Goal: Information Seeking & Learning: Find specific fact

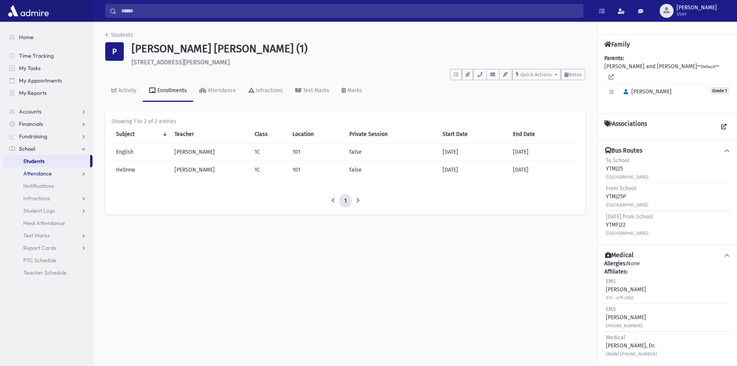
click at [48, 172] on span "Attendance" at bounding box center [37, 173] width 29 height 7
click at [37, 186] on span "Entry" at bounding box center [35, 185] width 13 height 7
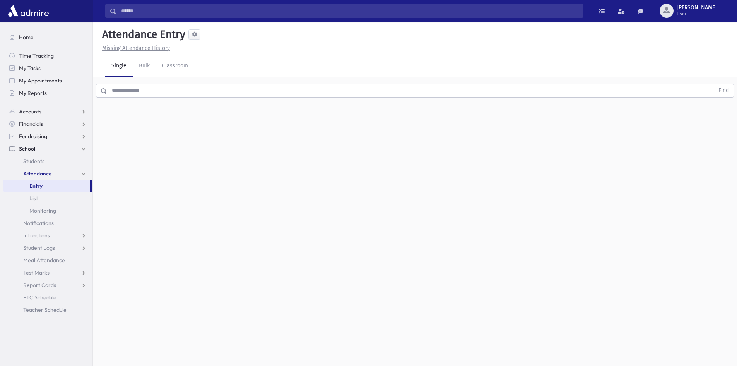
click at [141, 93] on input "text" at bounding box center [410, 91] width 607 height 14
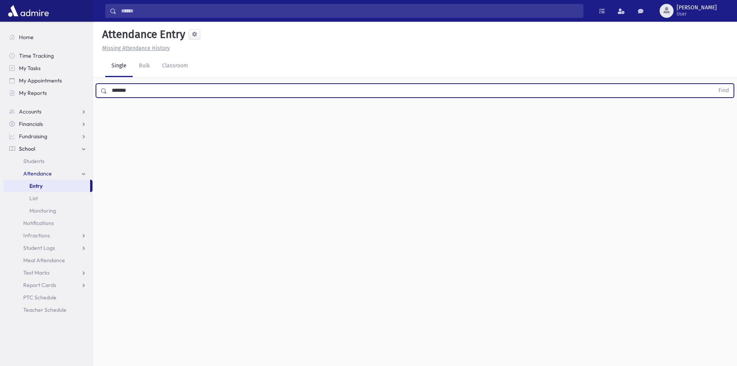
type input "*******"
click at [714, 84] on button "Find" at bounding box center [724, 90] width 20 height 13
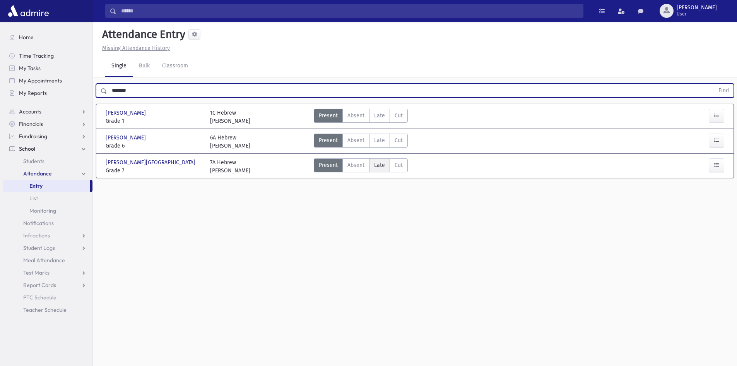
click at [386, 169] on label "Late Late" at bounding box center [379, 165] width 21 height 14
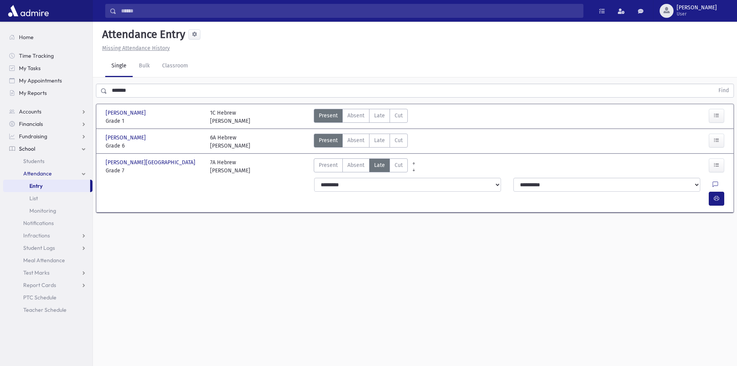
click at [350, 192] on div "**********" at bounding box center [521, 192] width 422 height 34
click at [350, 185] on select "**********" at bounding box center [407, 185] width 187 height 14
select select "*******"
click at [314, 178] on select "**********" at bounding box center [407, 185] width 187 height 14
click at [714, 195] on icon "button" at bounding box center [716, 198] width 5 height 7
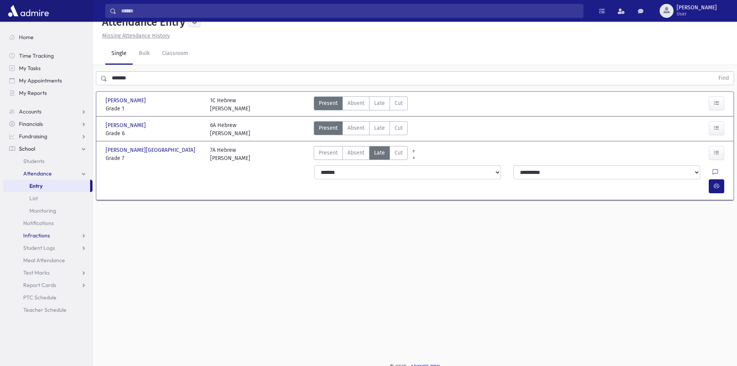
scroll to position [17, 0]
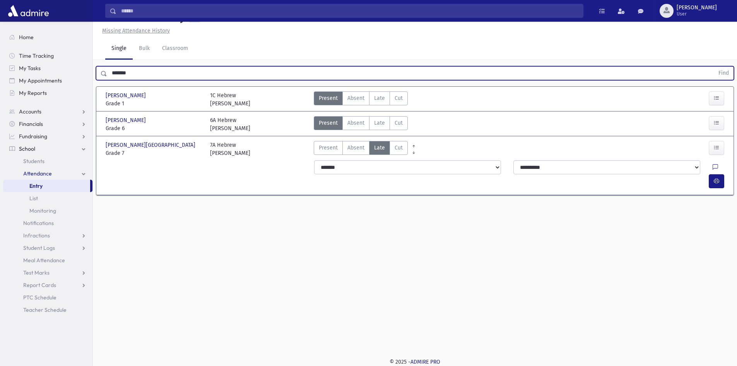
drag, startPoint x: 145, startPoint y: 70, endPoint x: 36, endPoint y: 101, distance: 113.7
click at [36, 101] on div "Search Results All Accounts" at bounding box center [368, 174] width 737 height 383
click at [38, 163] on span "Students" at bounding box center [33, 161] width 21 height 7
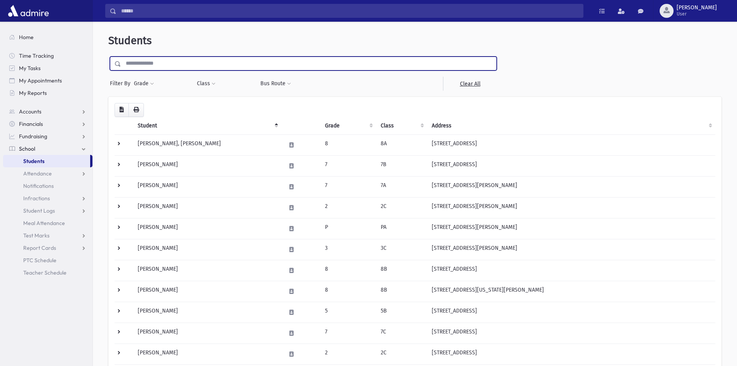
drag, startPoint x: 152, startPoint y: 68, endPoint x: 161, endPoint y: 70, distance: 9.2
click at [152, 68] on input "text" at bounding box center [309, 64] width 376 height 14
type input "********"
click at [108, 57] on input "submit" at bounding box center [119, 62] width 22 height 10
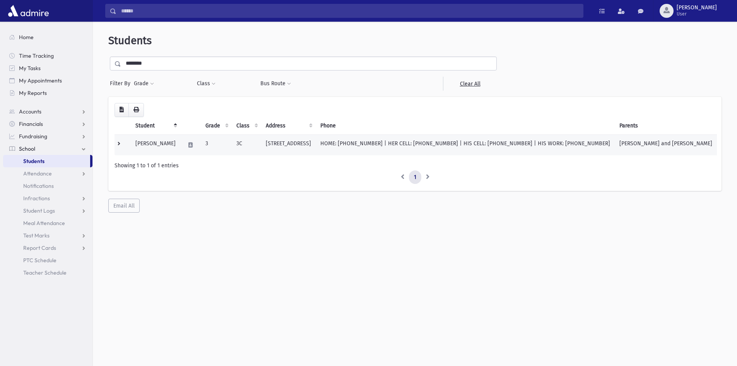
click at [312, 146] on td "[STREET_ADDRESS]" at bounding box center [288, 144] width 55 height 21
click at [394, 136] on td "HOME: [PHONE_NUMBER] | HER CELL: [PHONE_NUMBER] | HIS CELL: [PHONE_NUMBER] | HI…" at bounding box center [465, 144] width 299 height 21
click at [394, 137] on td "HOME: [PHONE_NUMBER] | HER CELL: [PHONE_NUMBER] | HIS CELL: [PHONE_NUMBER] | HI…" at bounding box center [465, 144] width 299 height 21
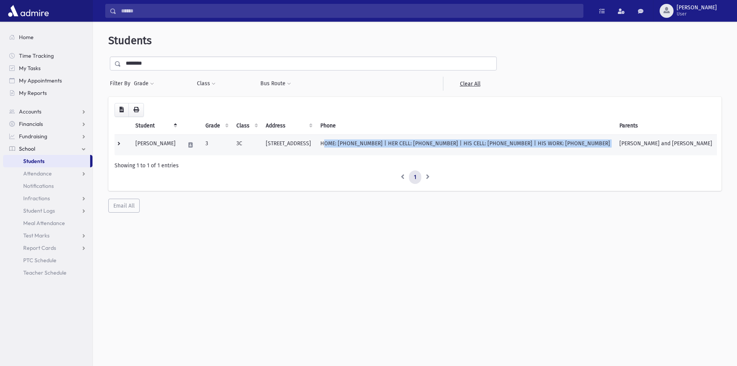
click at [394, 137] on td "HOME: [PHONE_NUMBER] | HER CELL: [PHONE_NUMBER] | HIS CELL: [PHONE_NUMBER] | HI…" at bounding box center [465, 144] width 299 height 21
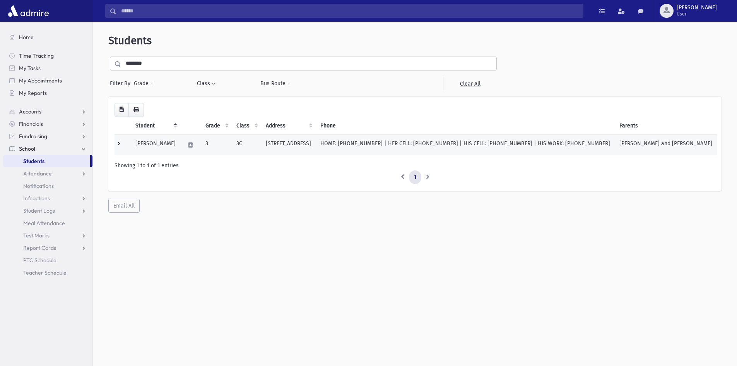
click at [156, 147] on td "Rokowsky, Eli" at bounding box center [156, 144] width 50 height 21
click at [185, 146] on button at bounding box center [190, 144] width 11 height 11
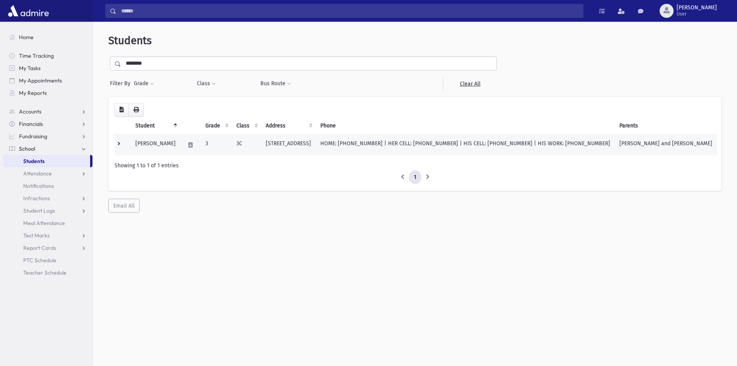
click at [121, 146] on td at bounding box center [123, 144] width 16 height 21
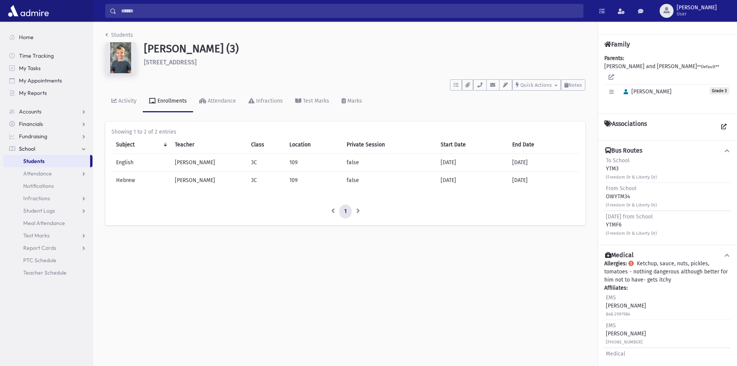
click at [22, 159] on link "Students" at bounding box center [46, 161] width 87 height 12
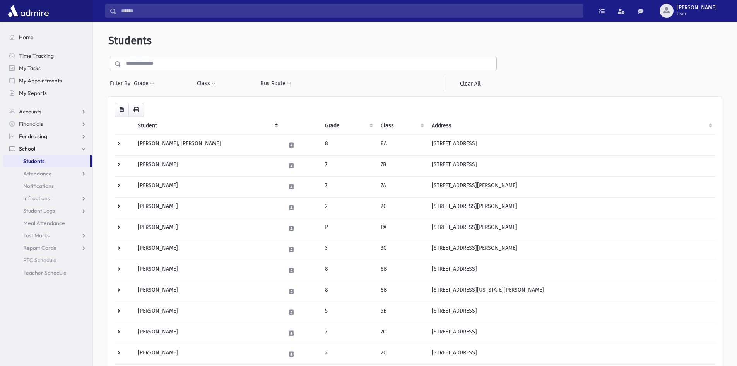
click at [161, 60] on input "text" at bounding box center [309, 64] width 376 height 14
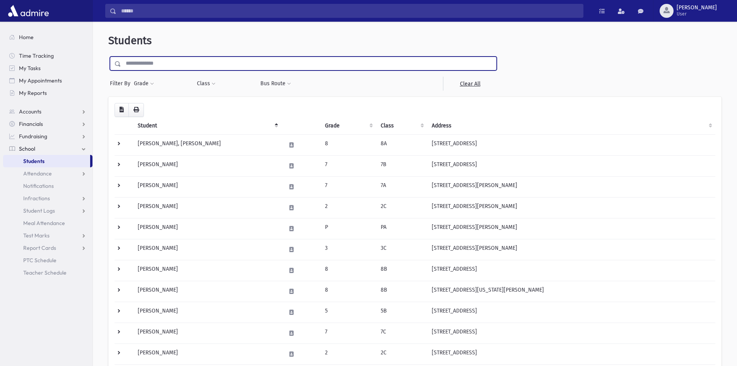
click at [161, 60] on input "text" at bounding box center [309, 64] width 376 height 14
type input "******"
click at [108, 57] on input "submit" at bounding box center [119, 62] width 22 height 10
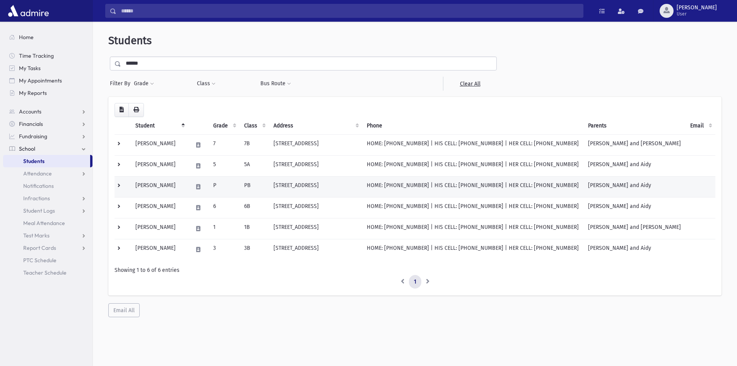
click at [183, 185] on td "Karmel, Baruch" at bounding box center [159, 186] width 57 height 21
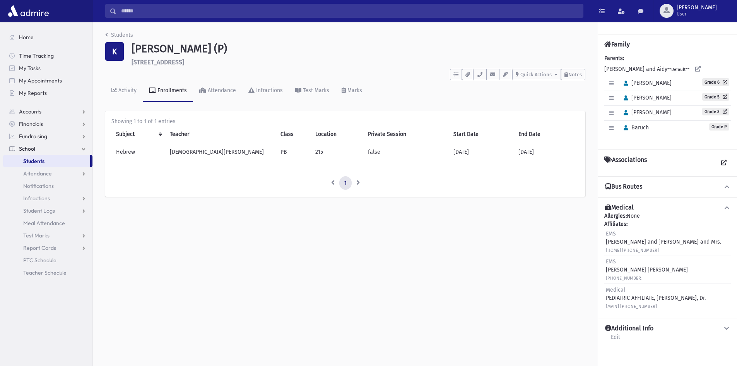
click at [650, 192] on div "Bus Routes" at bounding box center [667, 186] width 139 height 21
click at [721, 185] on button "Bus Routes" at bounding box center [668, 186] width 127 height 8
click at [729, 185] on icon at bounding box center [727, 185] width 7 height 5
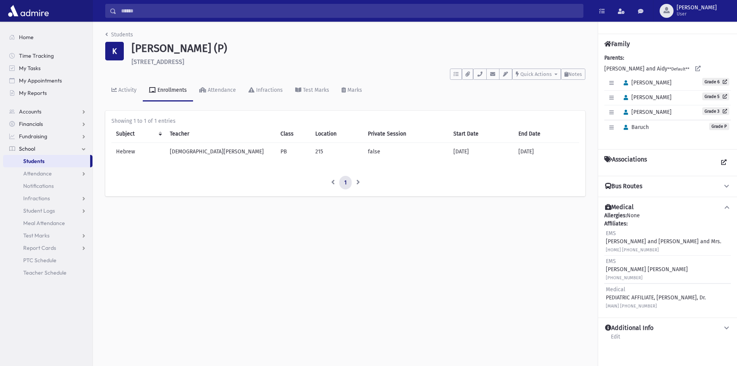
click at [724, 188] on icon at bounding box center [727, 185] width 7 height 5
click at [725, 186] on icon at bounding box center [727, 185] width 7 height 5
click at [727, 186] on icon at bounding box center [727, 185] width 7 height 5
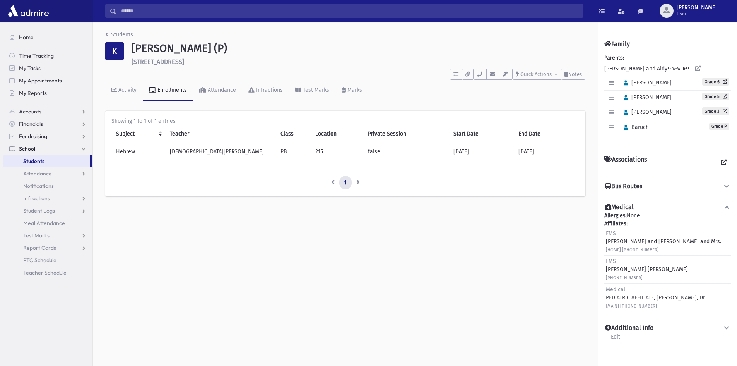
click at [727, 186] on icon at bounding box center [727, 185] width 7 height 5
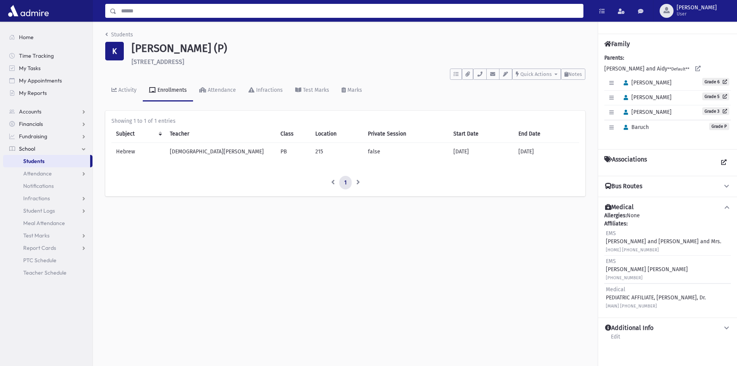
click at [133, 11] on input "Search" at bounding box center [350, 11] width 467 height 14
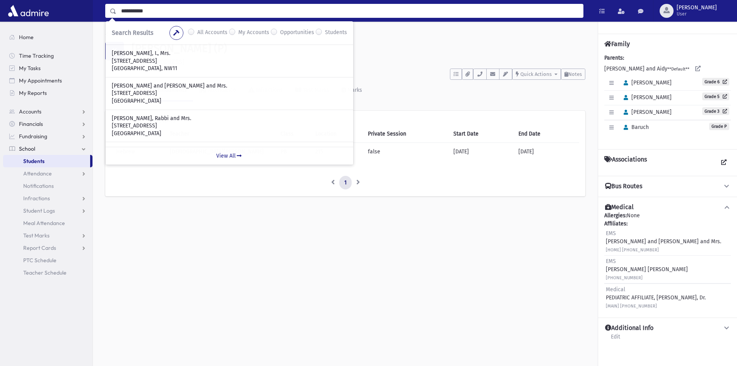
drag, startPoint x: 170, startPoint y: 10, endPoint x: 100, endPoint y: 8, distance: 70.1
click at [98, 9] on div "**********" at bounding box center [341, 11] width 497 height 14
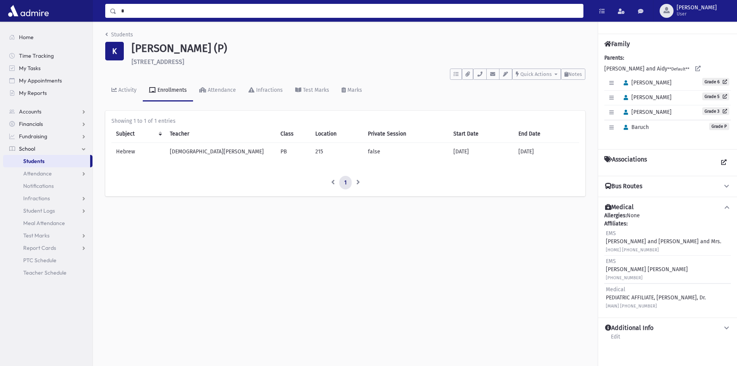
type input "*"
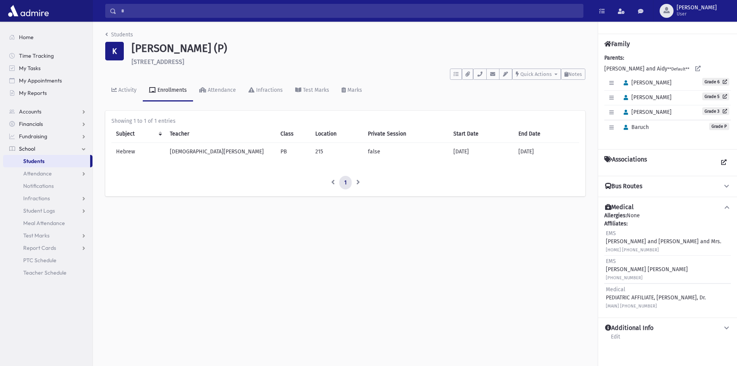
click at [30, 163] on span "Students" at bounding box center [33, 161] width 21 height 7
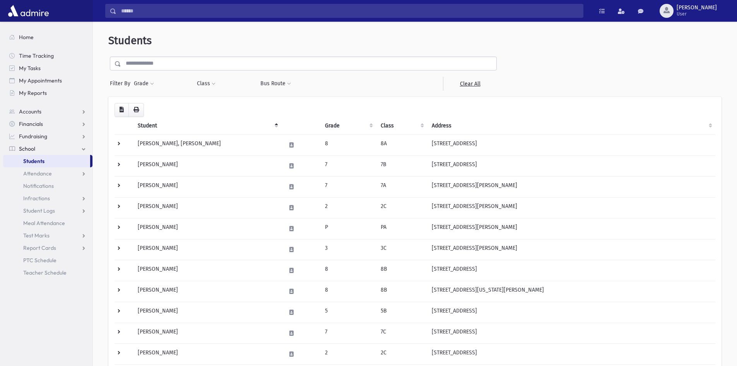
click at [150, 69] on input "text" at bounding box center [309, 64] width 376 height 14
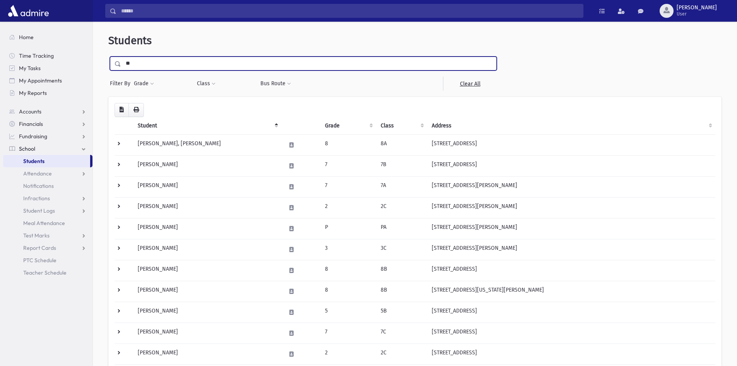
type input "*"
type input "*****"
click at [108, 57] on input "submit" at bounding box center [119, 62] width 22 height 10
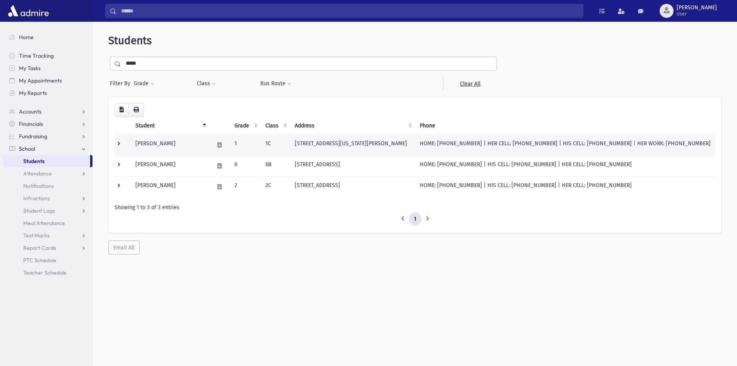
click at [197, 144] on td "[PERSON_NAME]" at bounding box center [170, 144] width 79 height 21
click at [325, 140] on td "[STREET_ADDRESS][US_STATE][PERSON_NAME]" at bounding box center [352, 144] width 125 height 21
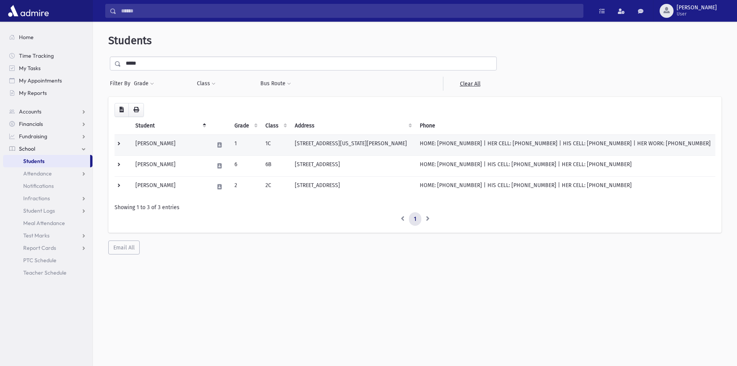
click at [181, 146] on td "[PERSON_NAME]" at bounding box center [170, 144] width 79 height 21
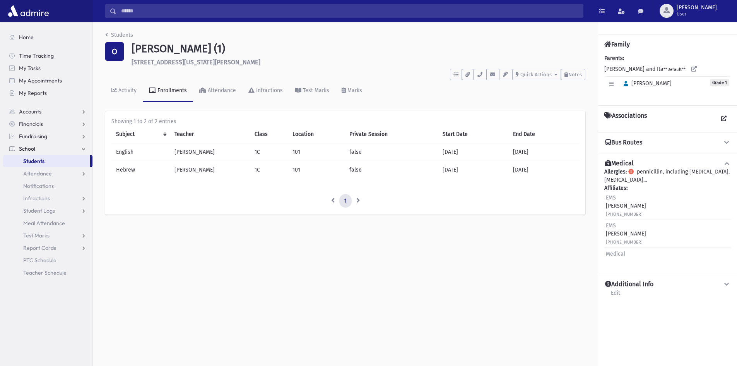
click at [633, 144] on h4 "Bus Routes" at bounding box center [623, 143] width 37 height 8
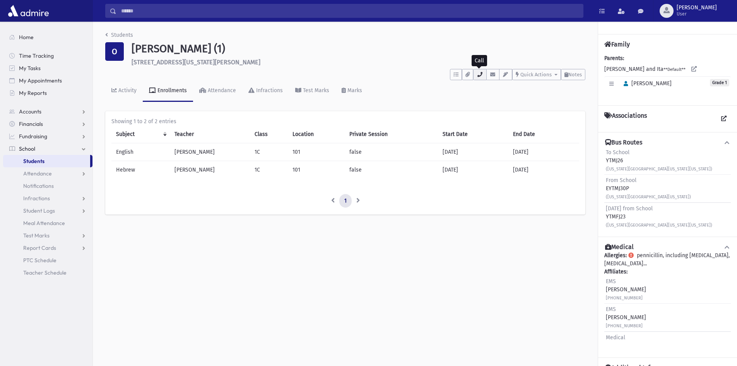
click at [479, 76] on icon "button" at bounding box center [480, 74] width 6 height 5
drag, startPoint x: 275, startPoint y: 58, endPoint x: 138, endPoint y: 39, distance: 138.8
click at [142, 42] on header "Students O Oppenheimer, Avrohom (1) 53 Vermont Avenue Jackson **** To Do's No o…" at bounding box center [345, 66] width 480 height 71
drag, startPoint x: 641, startPoint y: 217, endPoint x: 625, endPoint y: 218, distance: 16.3
click at [625, 212] on span "Friday from School" at bounding box center [629, 208] width 47 height 7
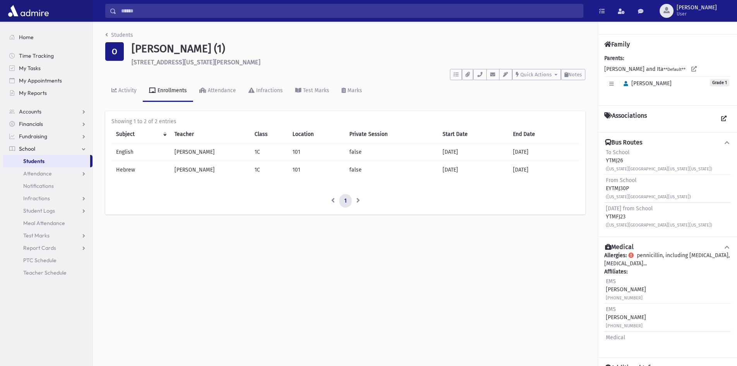
drag, startPoint x: 629, startPoint y: 223, endPoint x: 592, endPoint y: 114, distance: 115.2
click at [592, 114] on div "Students O Oppenheimer, Avrohom (1) 53 Vermont Avenue Jackson **** To Do's No o…" at bounding box center [415, 194] width 645 height 344
click at [592, 116] on div "Students O Oppenheimer, Avrohom (1) 53 Vermont Avenue Jackson **** To Do's No o…" at bounding box center [345, 127] width 505 height 210
click at [631, 228] on div "Friday from School YTMFJ23 (Pennsylvania Ave & Upper Pennsylvania Ave & Vermont…" at bounding box center [659, 216] width 106 height 24
click at [32, 161] on span "Students" at bounding box center [33, 161] width 21 height 7
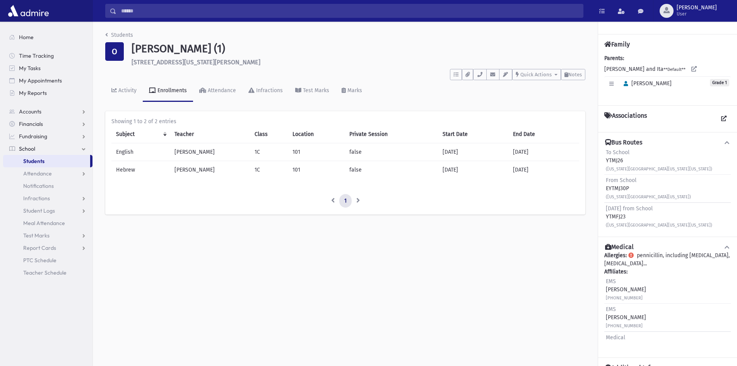
click at [32, 161] on span "Students" at bounding box center [33, 161] width 21 height 7
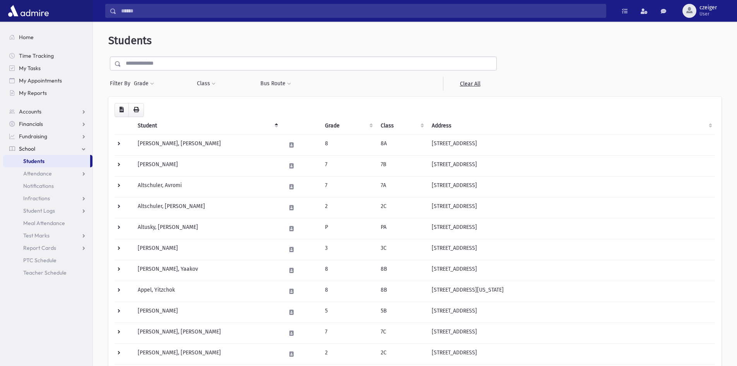
click at [151, 62] on input "text" at bounding box center [309, 64] width 376 height 14
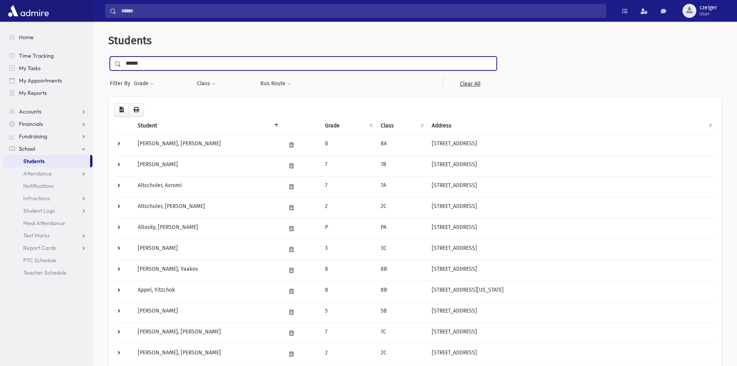
type input "******"
click at [108, 57] on input "submit" at bounding box center [119, 62] width 22 height 10
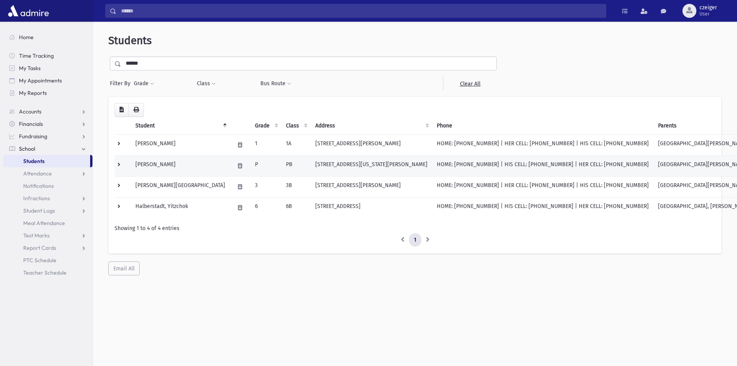
click at [250, 165] on td "P" at bounding box center [265, 165] width 31 height 21
click at [365, 159] on td "[STREET_ADDRESS][US_STATE][PERSON_NAME]" at bounding box center [372, 165] width 122 height 21
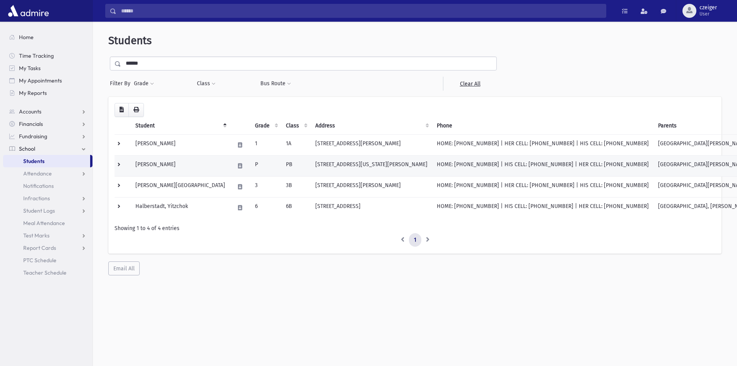
click at [144, 163] on td "[PERSON_NAME]" at bounding box center [180, 165] width 99 height 21
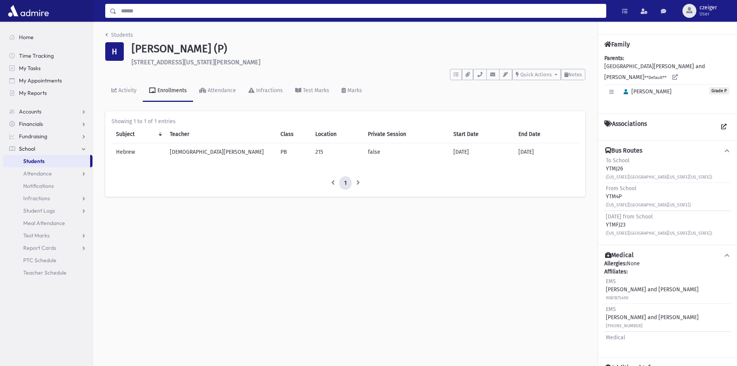
drag, startPoint x: 158, startPoint y: 6, endPoint x: 147, endPoint y: 29, distance: 25.8
click at [158, 7] on input "Search" at bounding box center [362, 11] width 490 height 14
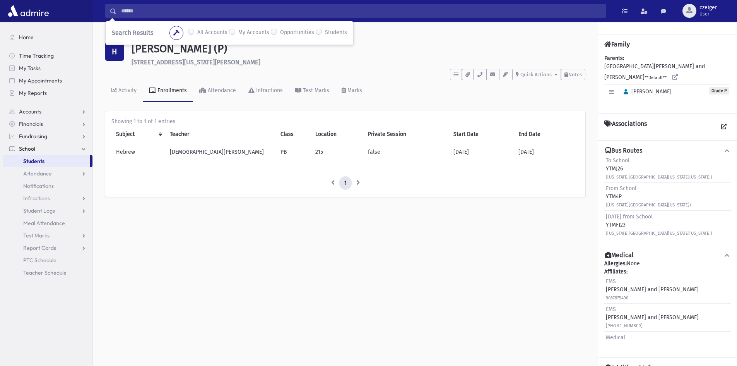
click at [61, 162] on link "Students" at bounding box center [46, 161] width 87 height 12
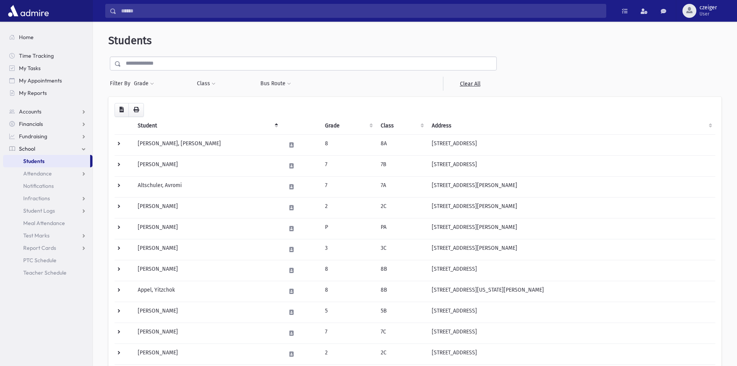
click at [145, 60] on input "text" at bounding box center [309, 64] width 376 height 14
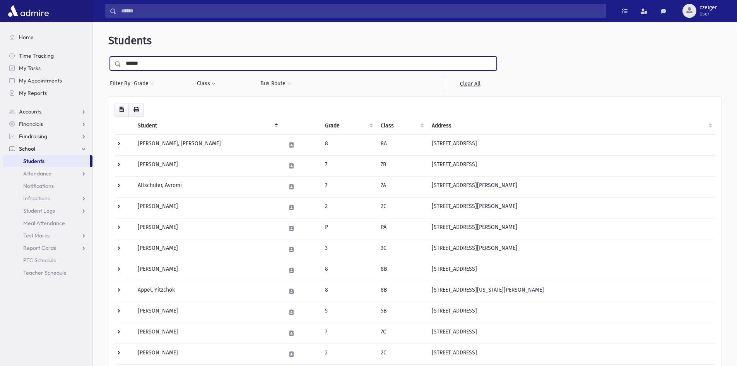
type input "******"
click at [108, 57] on input "submit" at bounding box center [119, 62] width 22 height 10
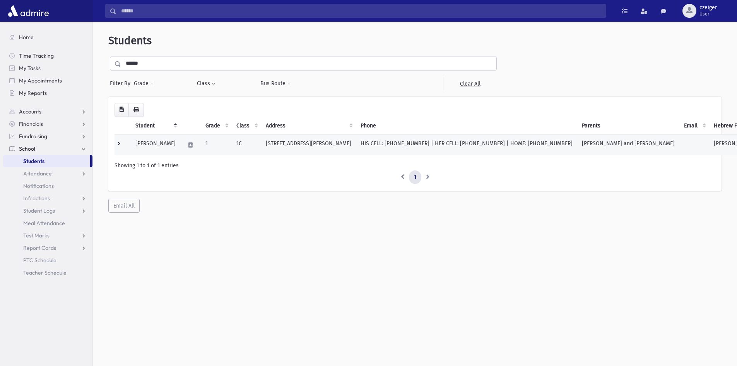
click at [168, 146] on td "[PERSON_NAME]" at bounding box center [156, 144] width 50 height 21
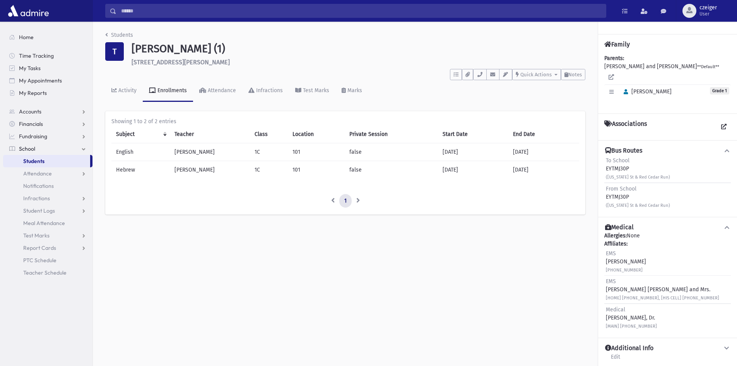
click at [726, 149] on icon at bounding box center [727, 150] width 7 height 5
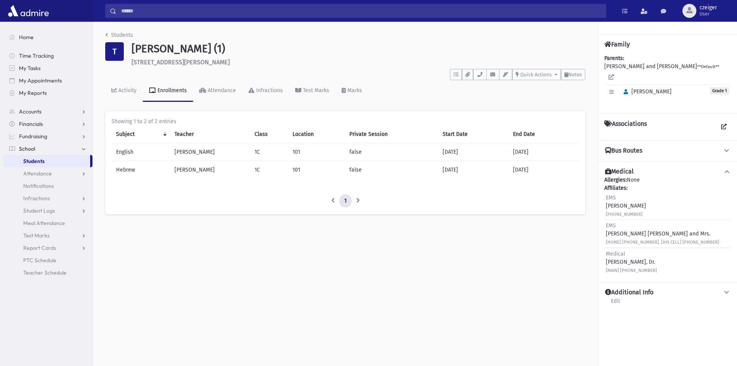
click at [726, 149] on icon at bounding box center [727, 150] width 7 height 5
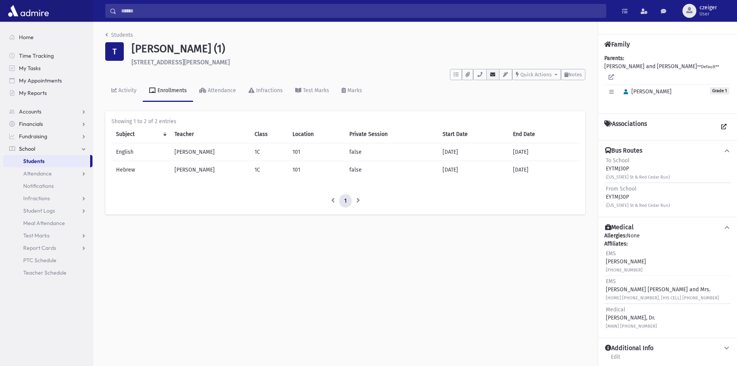
click at [491, 73] on icon "button" at bounding box center [493, 74] width 6 height 5
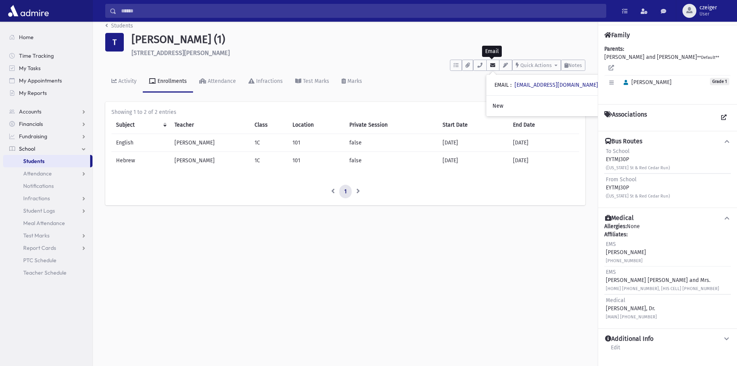
scroll to position [17, 0]
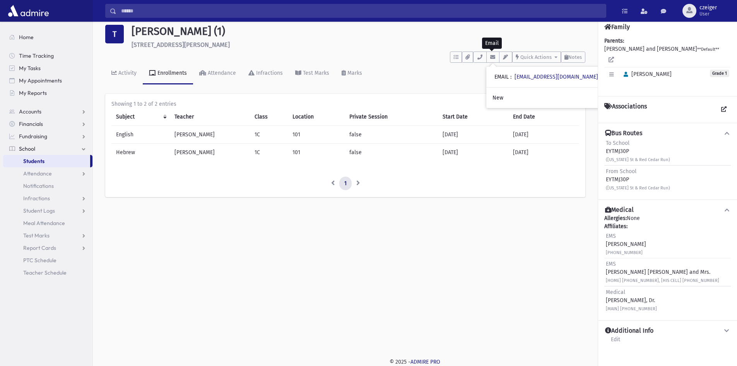
click at [36, 160] on span "Students" at bounding box center [33, 161] width 21 height 7
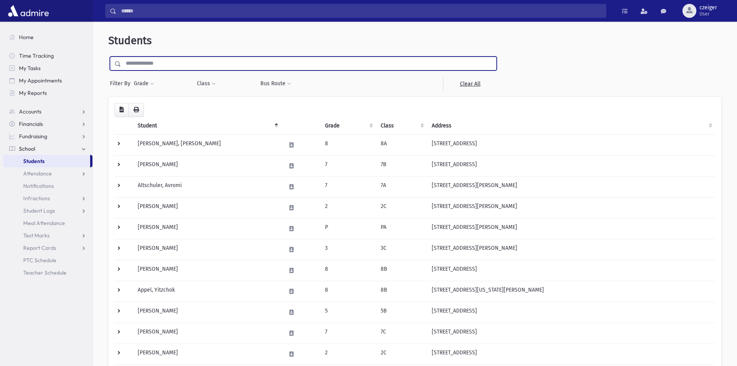
click at [186, 63] on input "text" at bounding box center [309, 64] width 376 height 14
type input "*******"
click at [108, 57] on input "submit" at bounding box center [119, 62] width 22 height 10
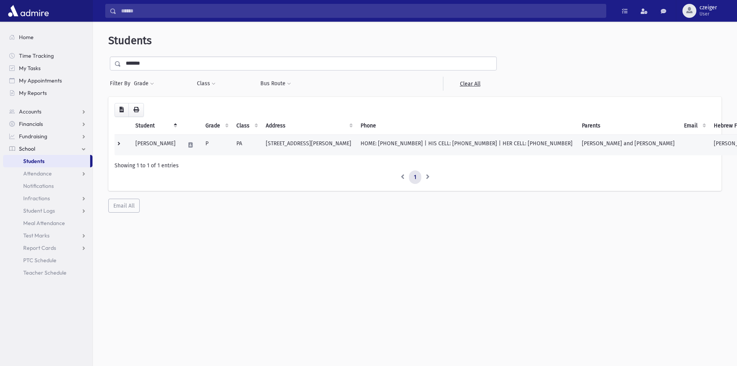
click at [559, 143] on td "HOME: (848) 240-2707 | HIS CELL: (516) 661-8393 | HER CELL: (848) 240-2707" at bounding box center [466, 144] width 221 height 21
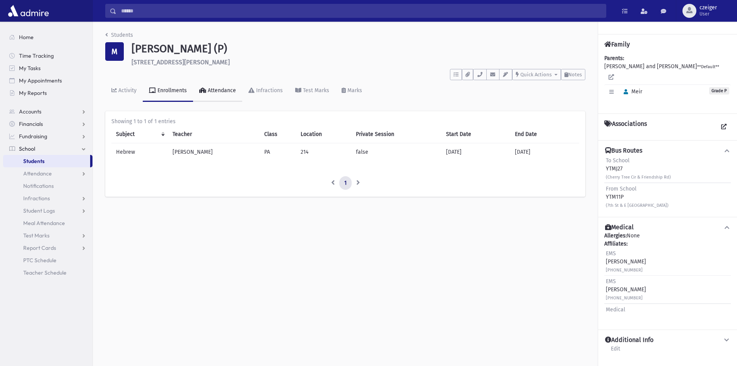
click at [209, 91] on div "Attendance" at bounding box center [221, 90] width 30 height 7
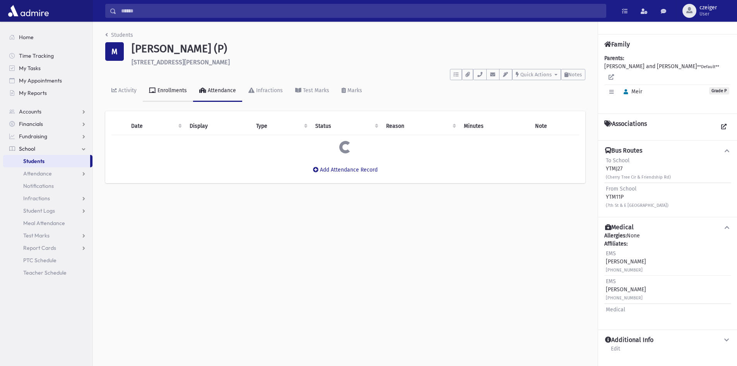
click at [178, 92] on div "Enrollments" at bounding box center [171, 90] width 31 height 7
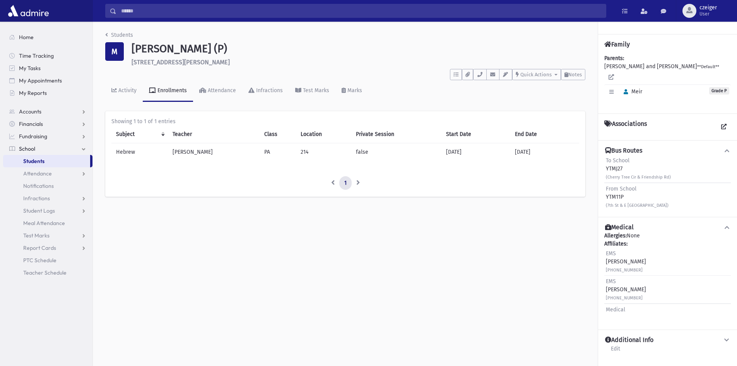
drag, startPoint x: 225, startPoint y: 146, endPoint x: 175, endPoint y: 165, distance: 52.6
click at [175, 166] on div "Subject Teacher Class Location Private Session Start Date End Date Hebrew [PERS…" at bounding box center [345, 145] width 468 height 41
click at [182, 160] on td "[PERSON_NAME]" at bounding box center [214, 152] width 92 height 18
drag, startPoint x: 224, startPoint y: 150, endPoint x: 121, endPoint y: 147, distance: 103.4
click at [121, 163] on div "Subject Teacher Class Location Private Session Start Date End Date Hebrew [PERS…" at bounding box center [345, 145] width 468 height 41
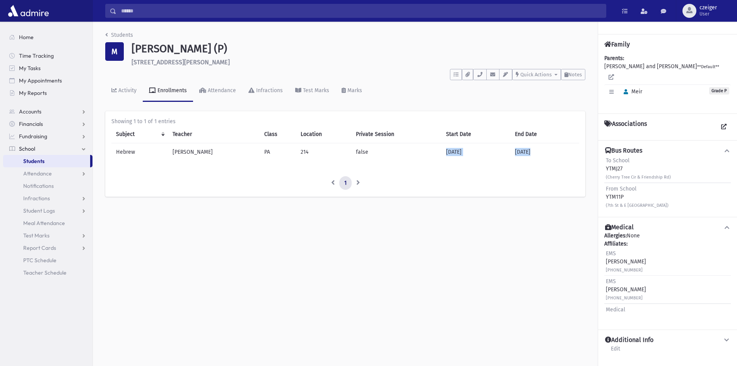
drag, startPoint x: 386, startPoint y: 155, endPoint x: 176, endPoint y: 168, distance: 210.6
click at [176, 168] on div "Showing 1 to 1 of 1 entries Subject Teacher Class Location Private Session Star…" at bounding box center [345, 153] width 468 height 73
